Goal: Navigation & Orientation: Find specific page/section

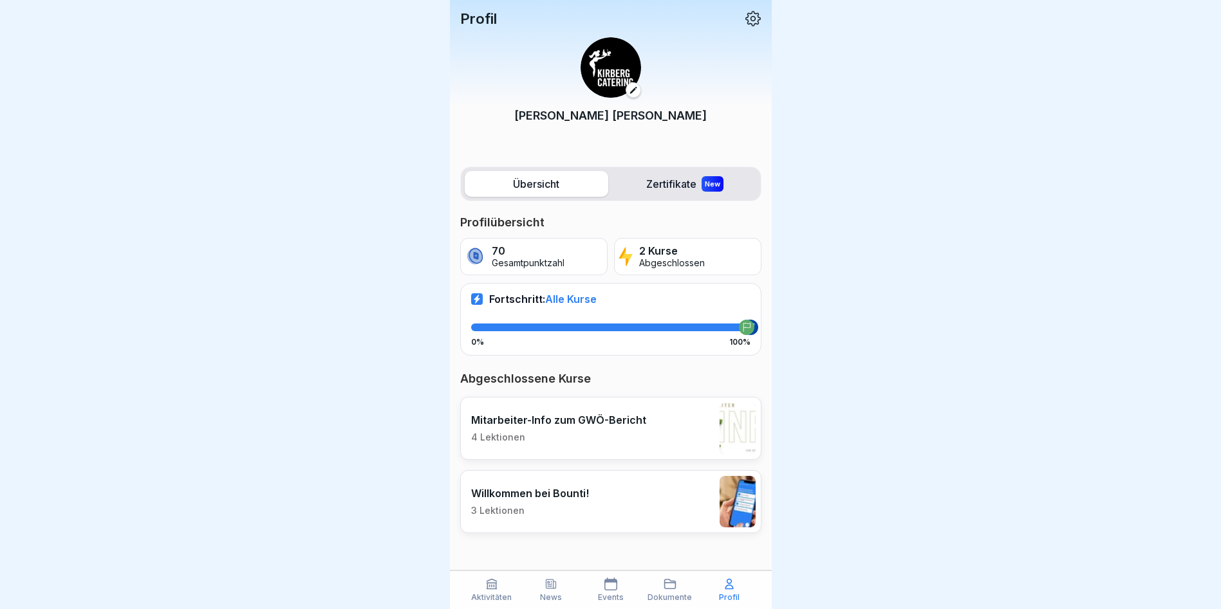
click at [736, 592] on div "Profil" at bounding box center [729, 590] width 53 height 24
click at [498, 600] on p "Aktivitäten" at bounding box center [491, 597] width 41 height 9
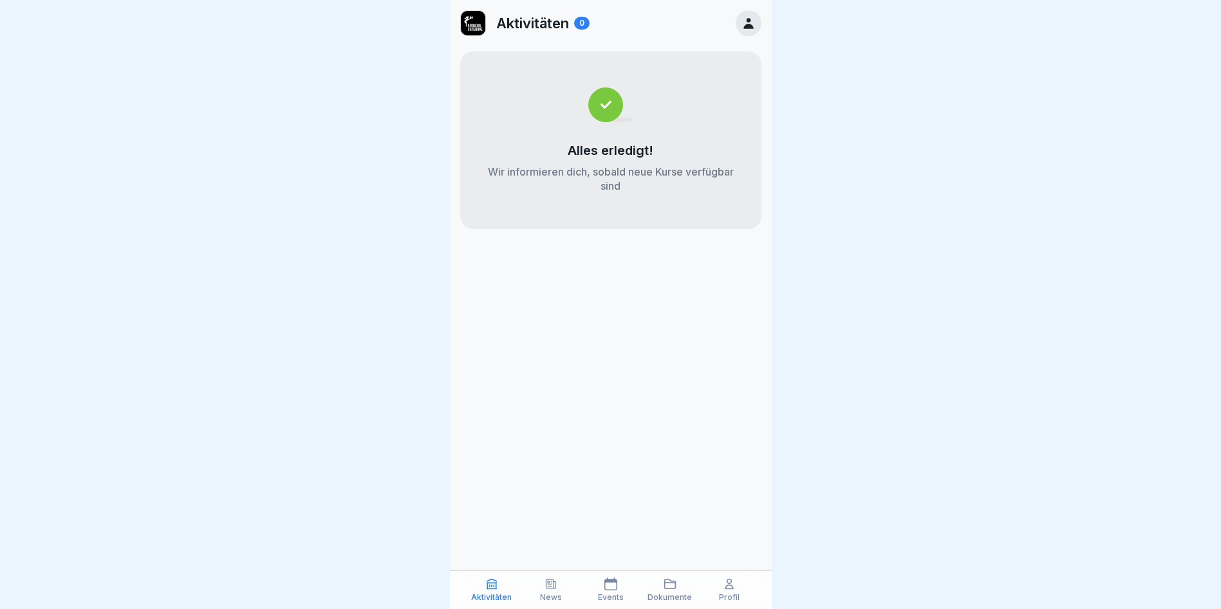
click at [541, 599] on p "News" at bounding box center [551, 597] width 22 height 9
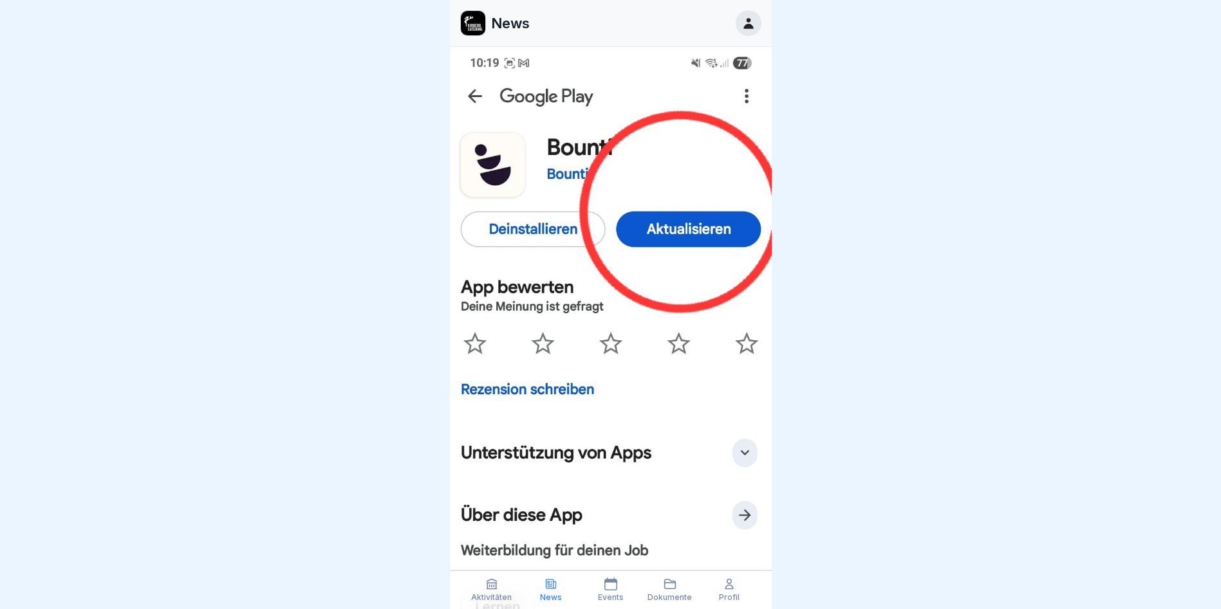
scroll to position [386, 0]
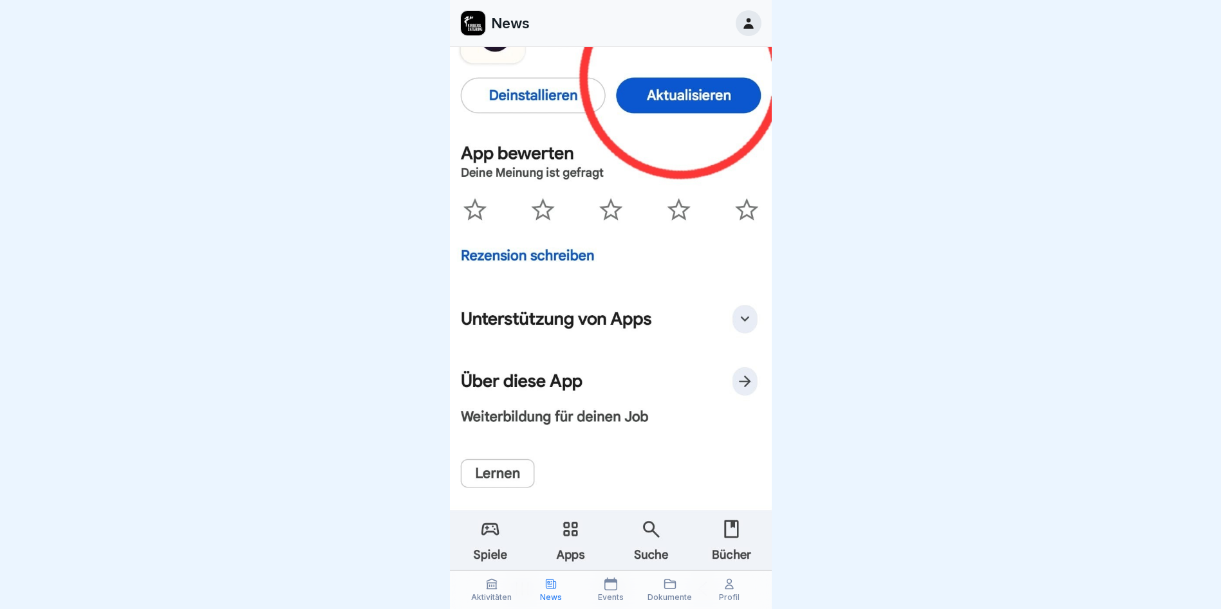
click at [616, 589] on icon at bounding box center [610, 584] width 13 height 13
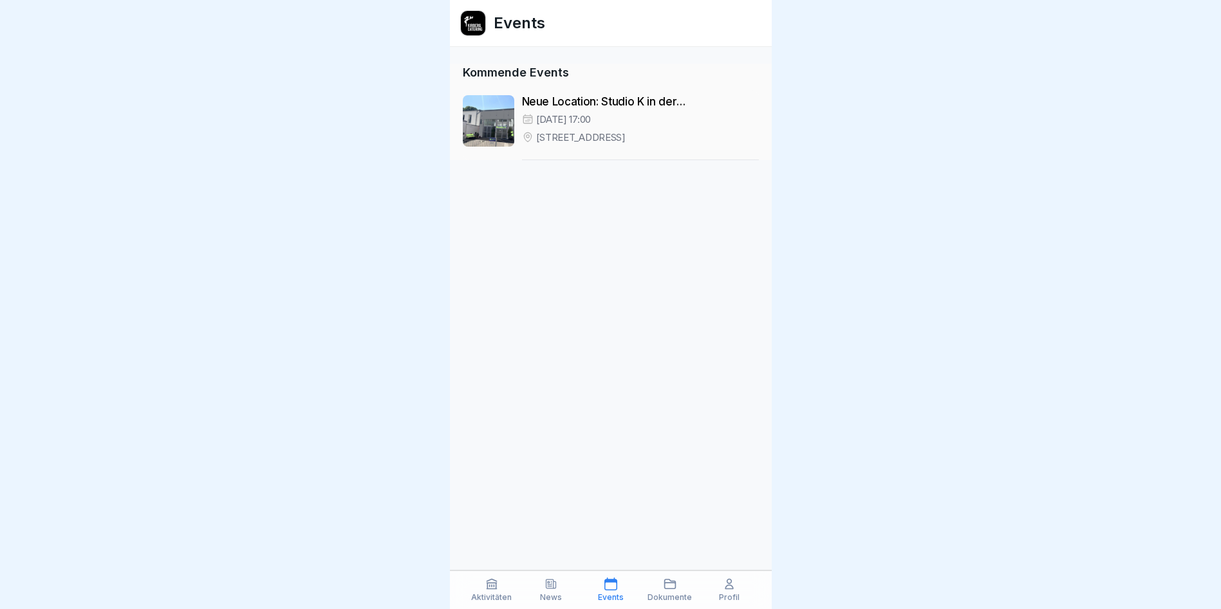
click at [638, 101] on p "Neue Location: Studio K in der Kölner Südstadt" at bounding box center [640, 101] width 237 height 13
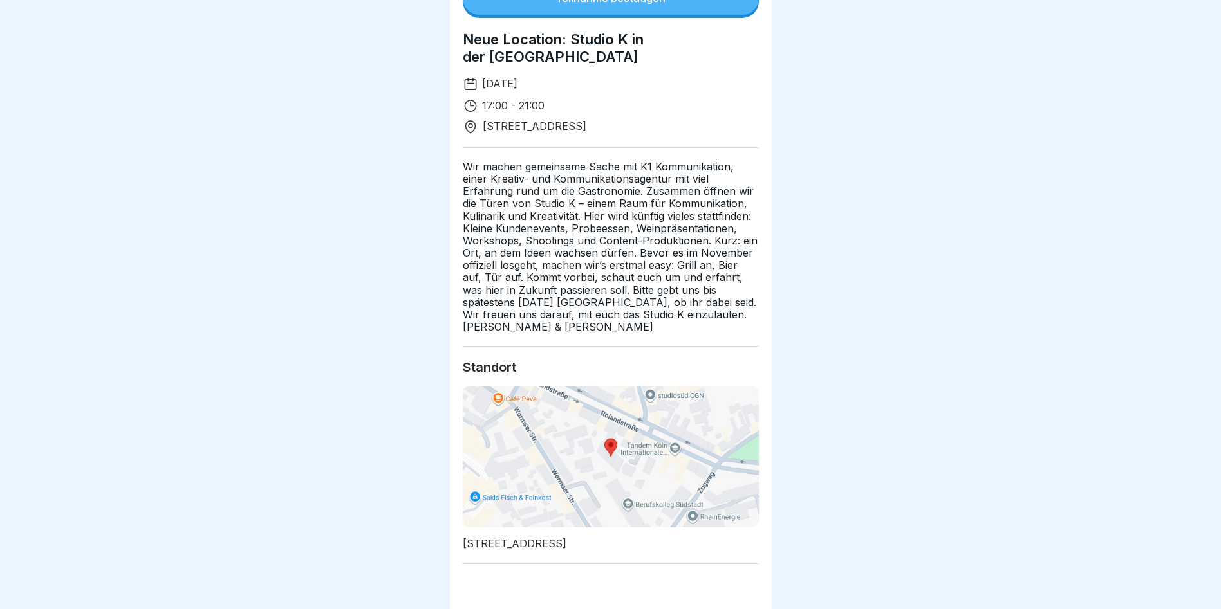
scroll to position [273, 0]
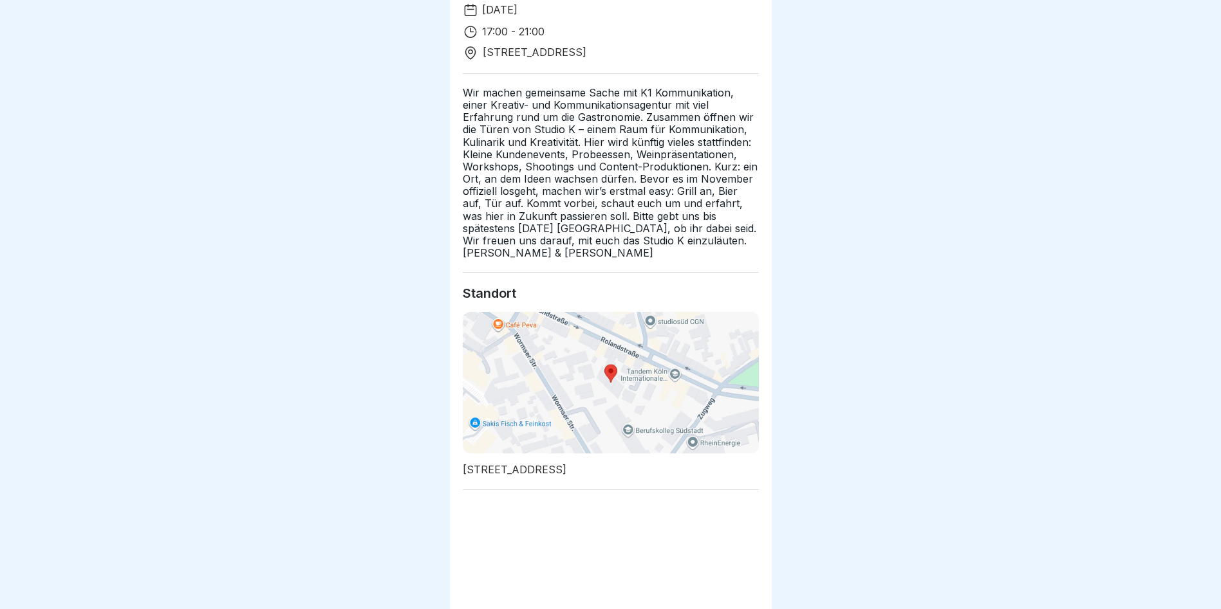
click at [615, 364] on img at bounding box center [611, 383] width 296 height 142
drag, startPoint x: 461, startPoint y: 461, endPoint x: 541, endPoint y: 467, distance: 79.4
click at [541, 467] on div "Sep 16 Eingeladen Teilnahme bestätigen Neue Location: Studio K in der Kölner Sü…" at bounding box center [611, 109] width 322 height 764
drag, startPoint x: 540, startPoint y: 459, endPoint x: 481, endPoint y: 447, distance: 60.5
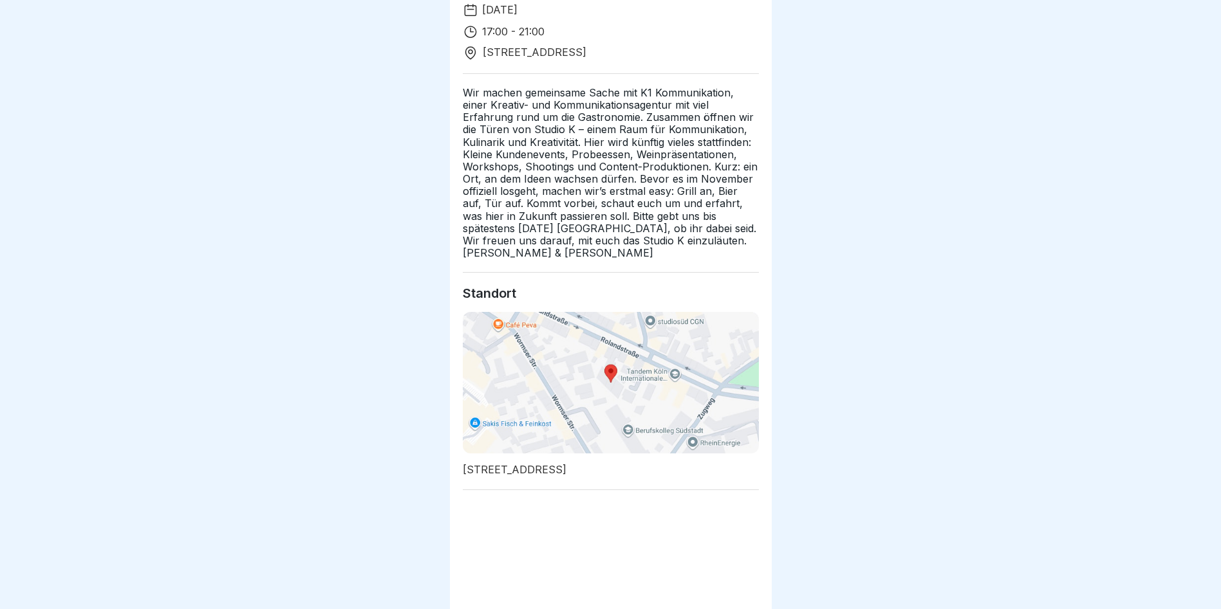
click at [486, 464] on p "Rolandstraße 69/studio k, 50677 Köln, Germany" at bounding box center [611, 470] width 296 height 12
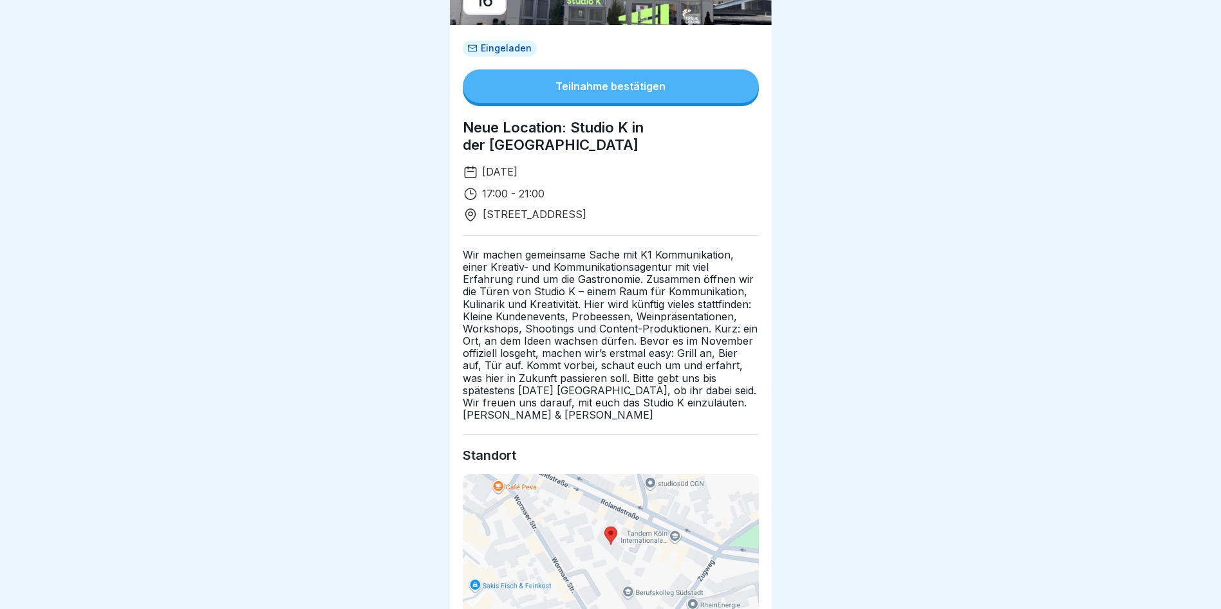
scroll to position [0, 0]
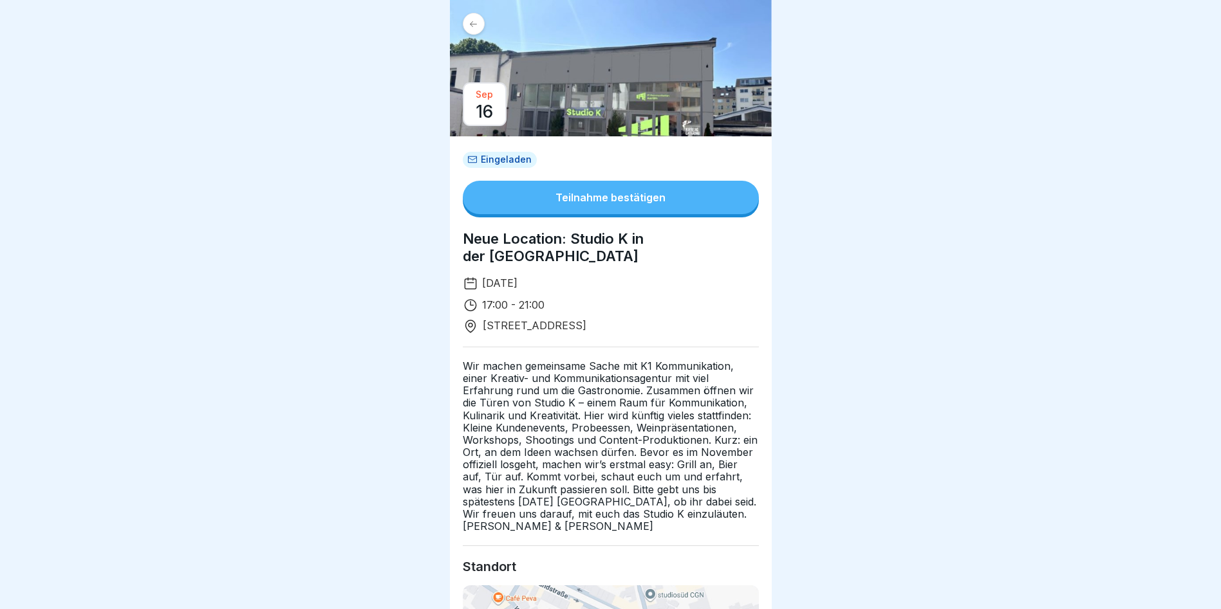
click at [470, 19] on icon at bounding box center [473, 24] width 10 height 10
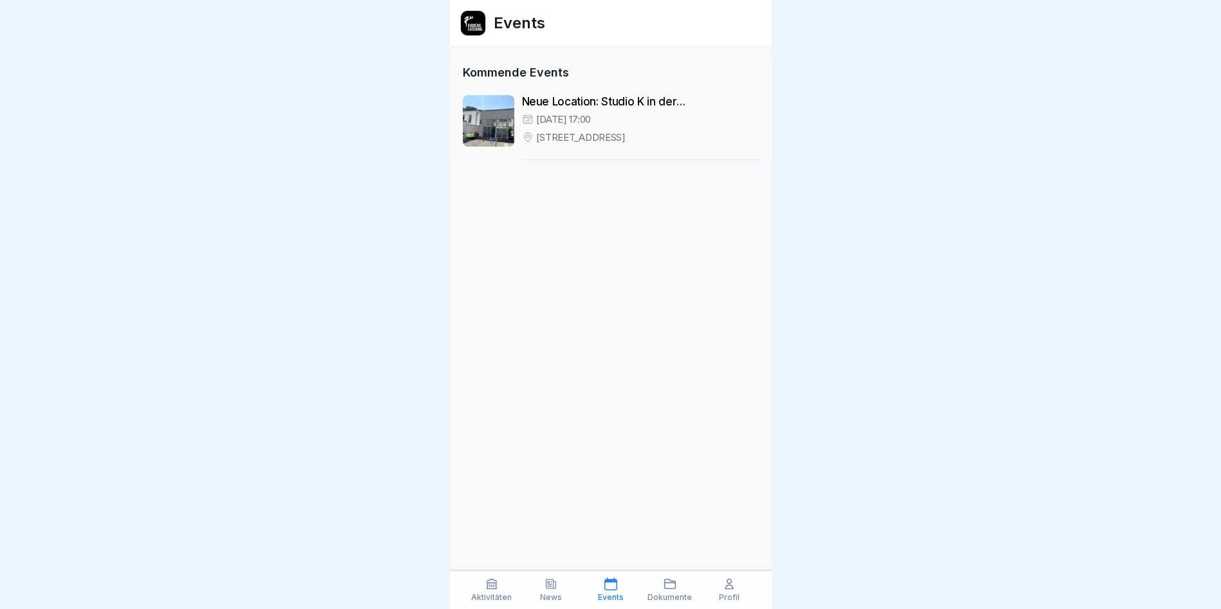
click at [672, 588] on icon at bounding box center [669, 584] width 13 height 13
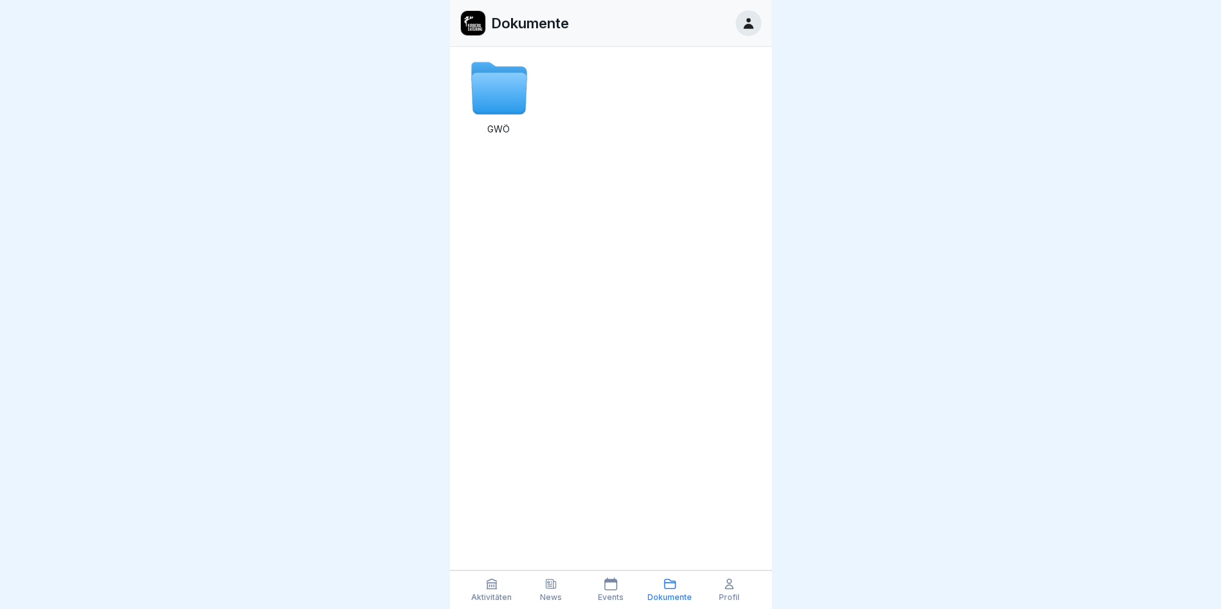
click at [735, 591] on icon at bounding box center [729, 584] width 13 height 13
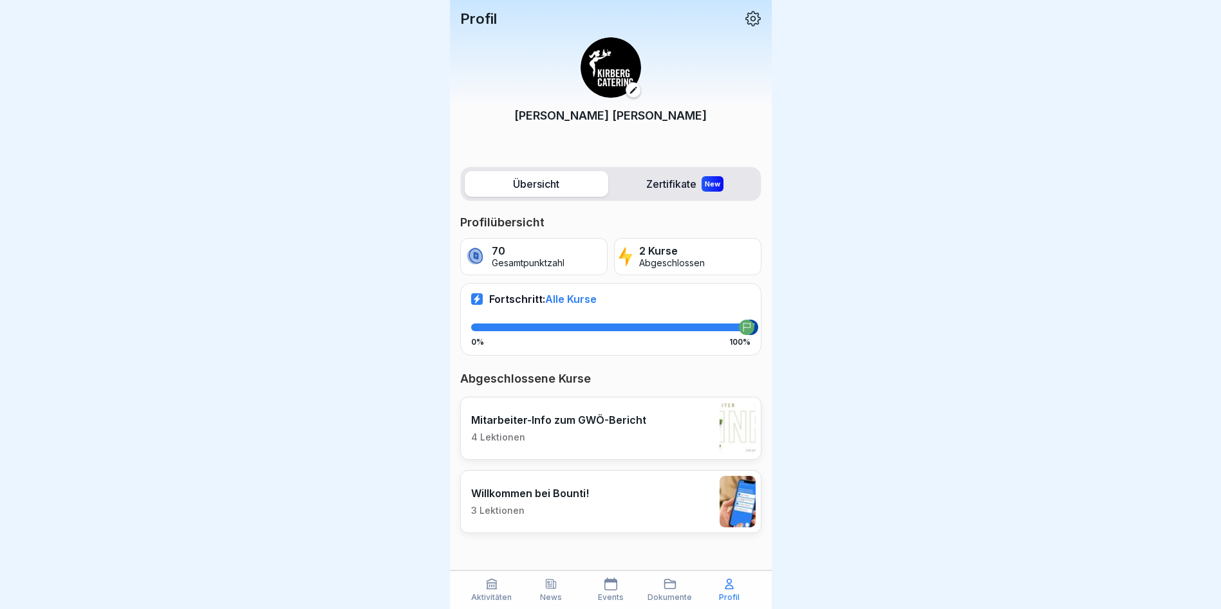
click at [682, 178] on label "Zertifikate New" at bounding box center [684, 184] width 143 height 26
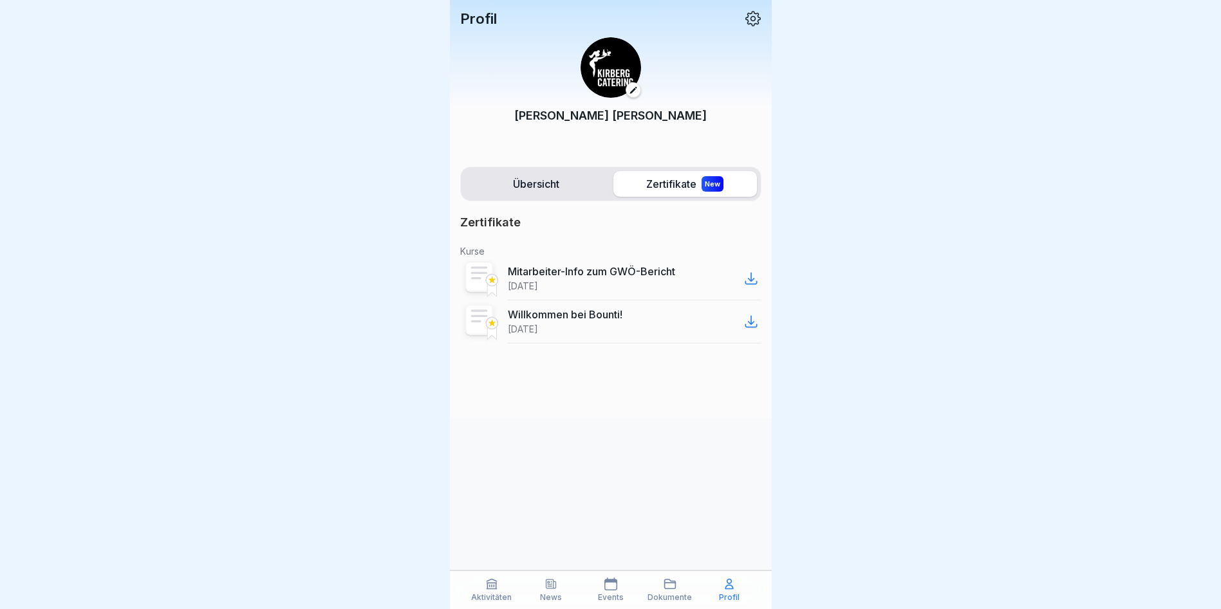
click at [547, 181] on label "Übersicht" at bounding box center [536, 184] width 143 height 26
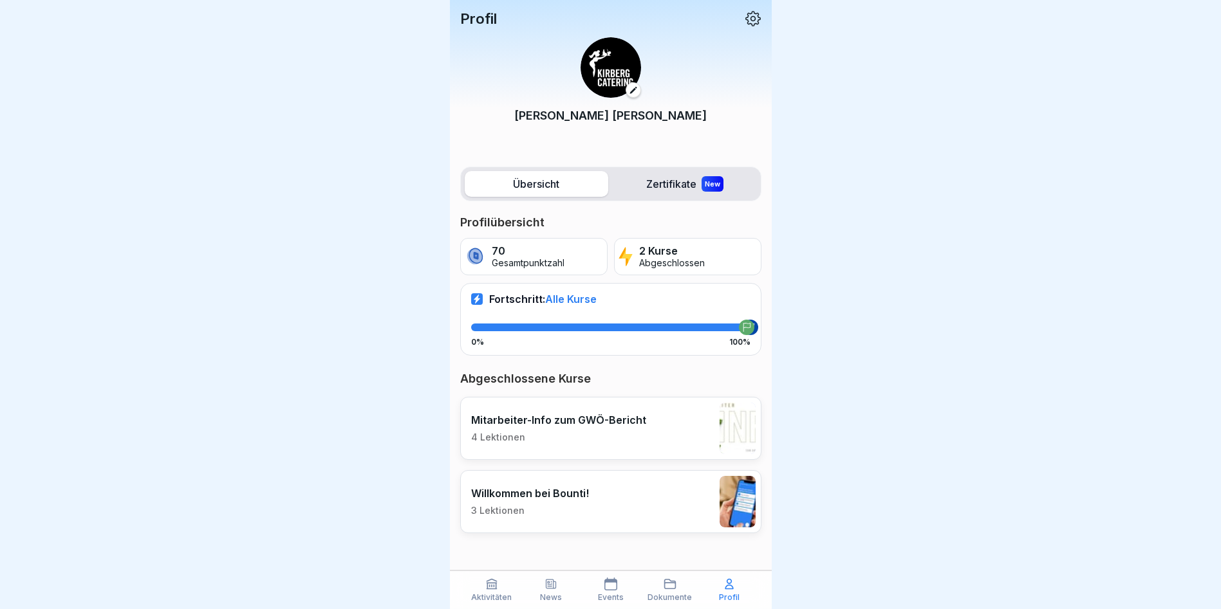
click at [757, 19] on icon at bounding box center [753, 18] width 17 height 17
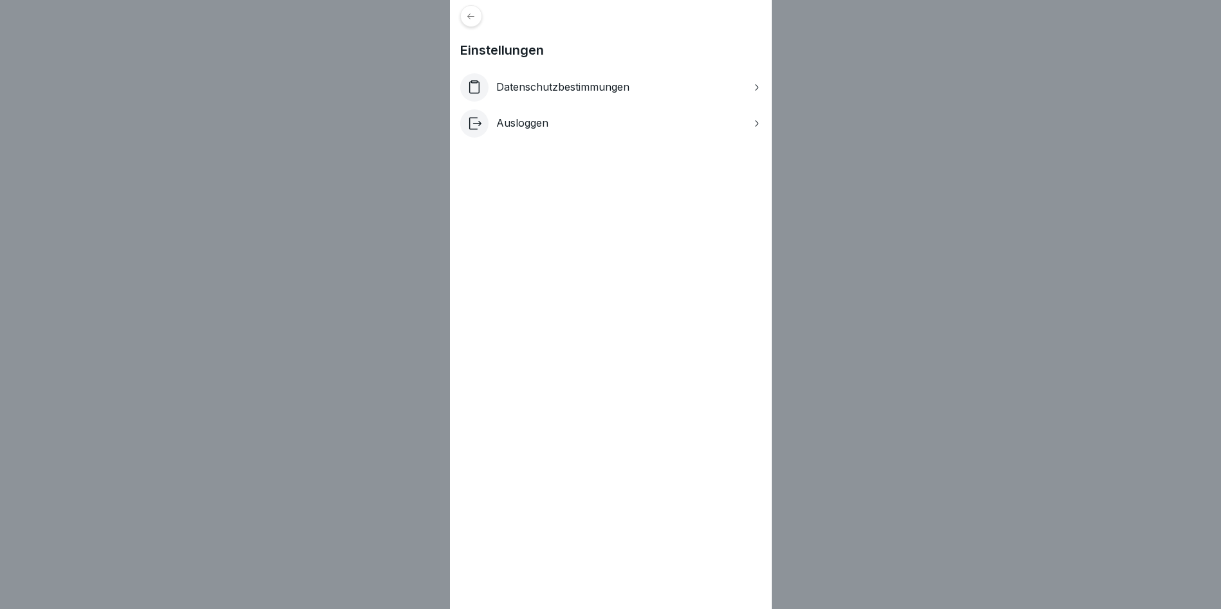
click at [597, 86] on p "Datenschutzbestimmungen" at bounding box center [562, 87] width 133 height 12
click at [470, 17] on div at bounding box center [471, 16] width 22 height 22
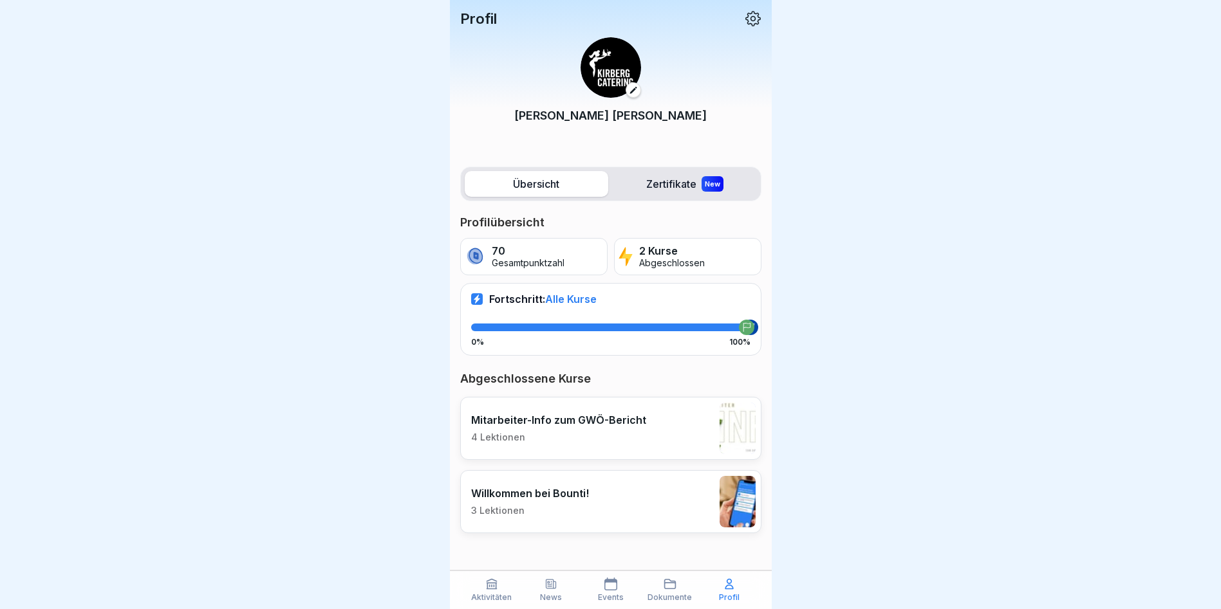
scroll to position [10, 0]
click at [501, 588] on div "Aktivitäten" at bounding box center [491, 590] width 53 height 24
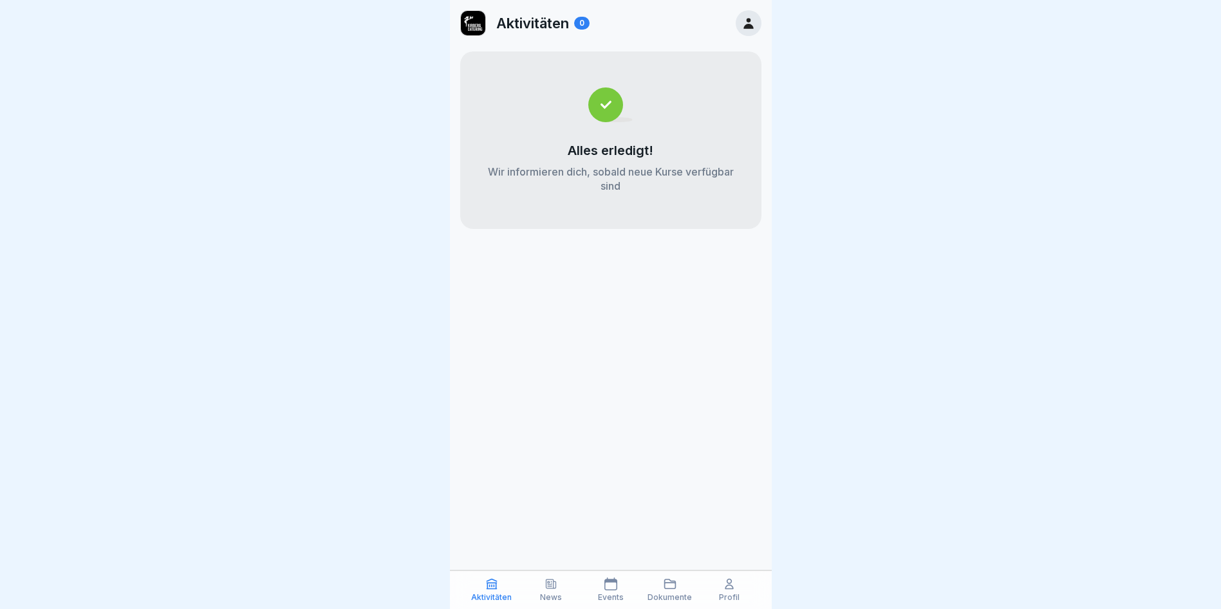
click at [553, 590] on icon at bounding box center [550, 584] width 13 height 13
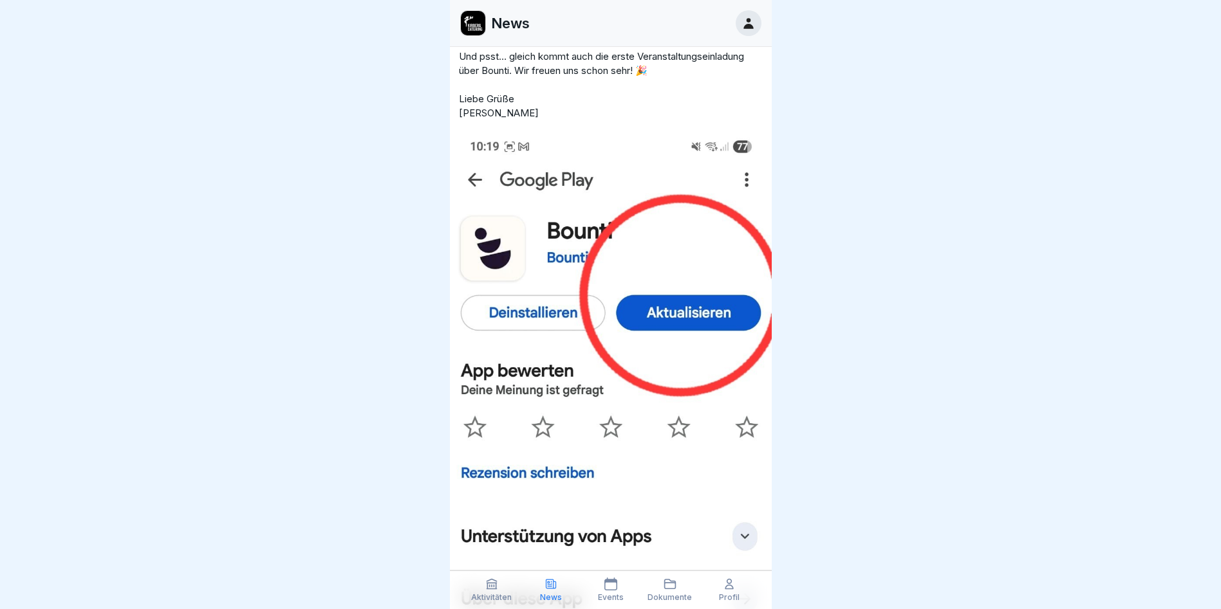
scroll to position [193, 0]
